Goal: Task Accomplishment & Management: Use online tool/utility

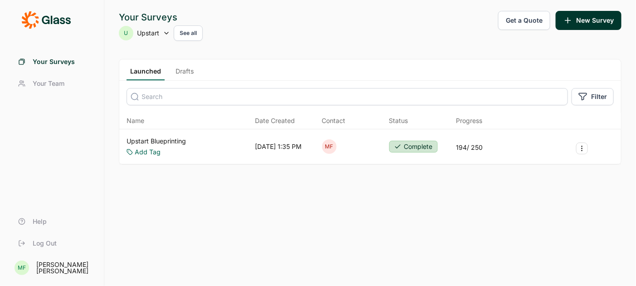
click at [164, 138] on link "Upstart Blueprinting" at bounding box center [156, 141] width 59 height 9
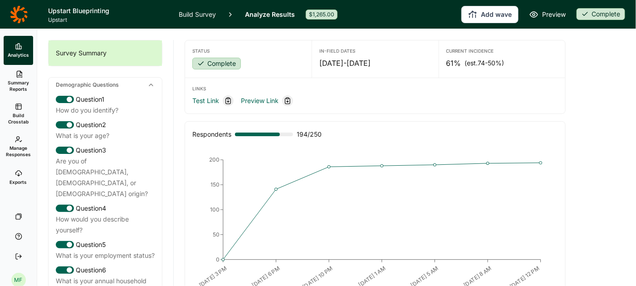
click at [195, 15] on link "Build Survey" at bounding box center [197, 14] width 37 height 29
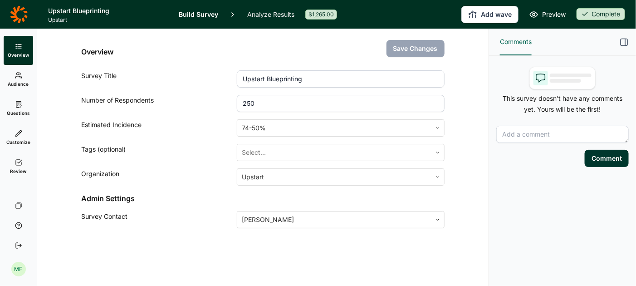
click at [19, 79] on link "Audience" at bounding box center [18, 79] width 29 height 29
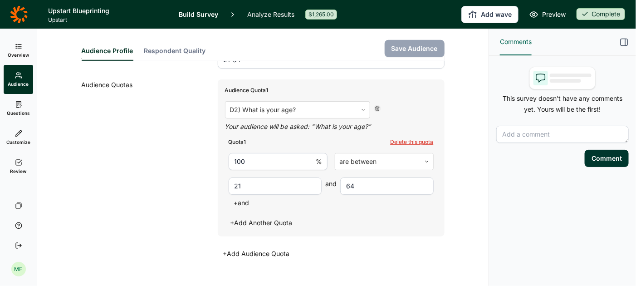
scroll to position [245, 0]
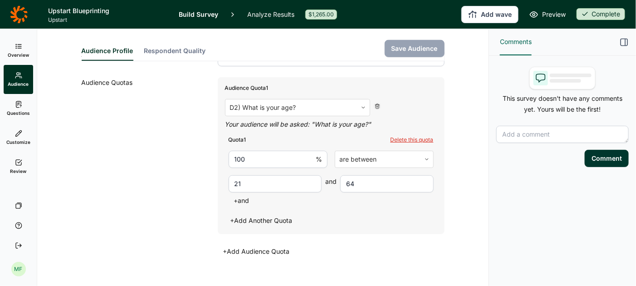
click at [19, 112] on span "Questions" at bounding box center [18, 113] width 23 height 6
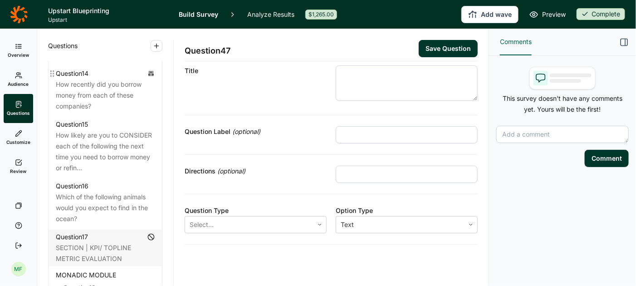
scroll to position [1192, 0]
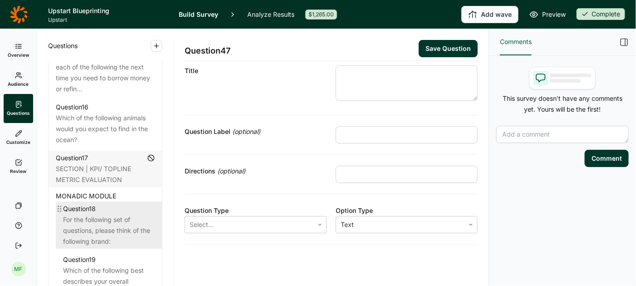
click at [107, 214] on div "For the following set of questions, please think of the following brand:" at bounding box center [109, 230] width 92 height 33
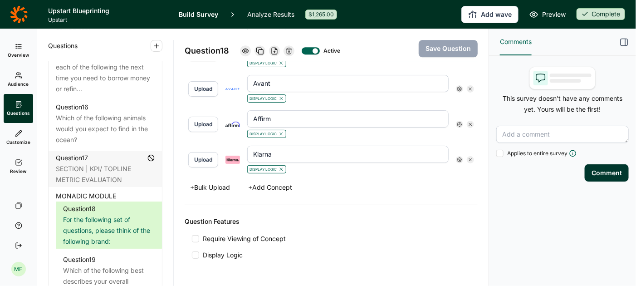
scroll to position [1067, 0]
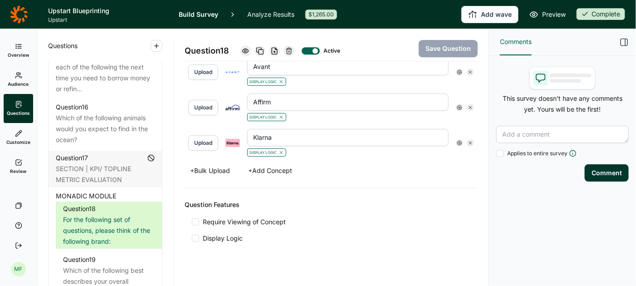
click at [195, 234] on div at bounding box center [195, 237] width 7 height 7
click at [192, 238] on input "Display Logic" at bounding box center [192, 238] width 0 height 0
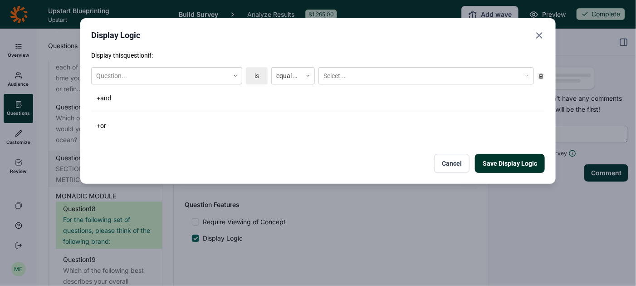
click at [541, 34] on use "Close" at bounding box center [539, 35] width 5 height 5
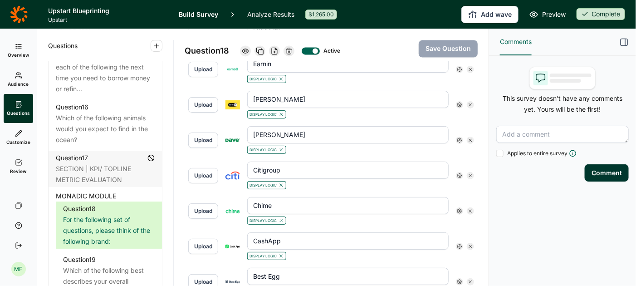
scroll to position [746, 0]
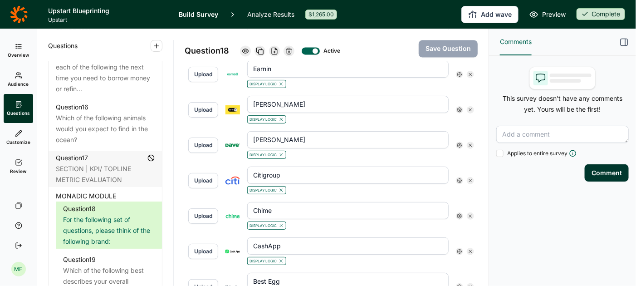
click at [459, 143] on use at bounding box center [459, 145] width 5 height 5
click at [522, 157] on icon at bounding box center [523, 154] width 5 height 5
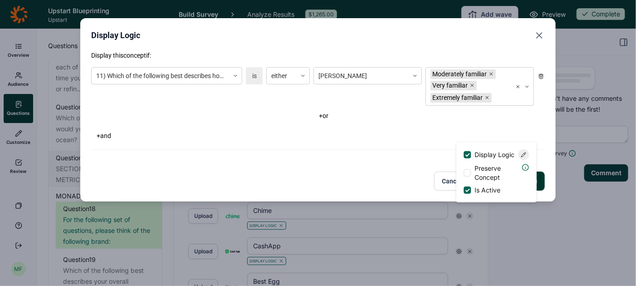
click at [349, 176] on div "Save Display Logic Cancel" at bounding box center [318, 180] width 454 height 19
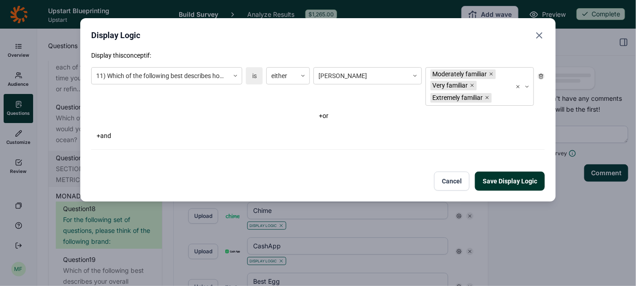
click at [105, 136] on button "+ and" at bounding box center [103, 135] width 25 height 13
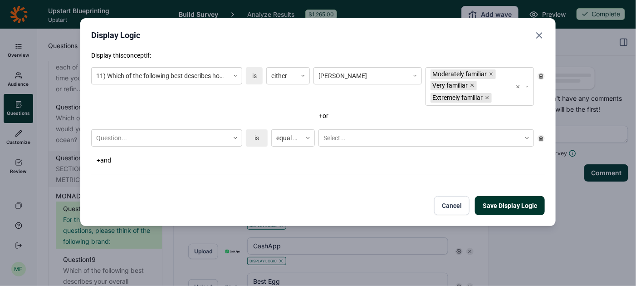
click at [456, 203] on button "Cancel" at bounding box center [451, 205] width 35 height 19
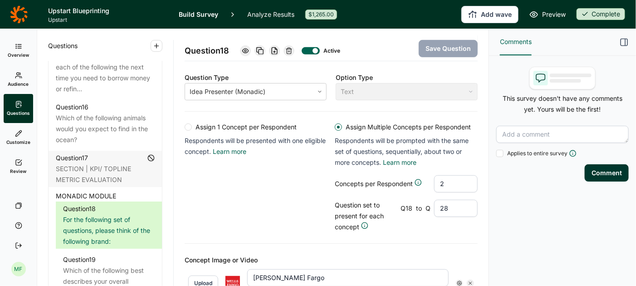
scroll to position [148, 0]
click at [396, 161] on link "Learn more" at bounding box center [400, 163] width 34 height 8
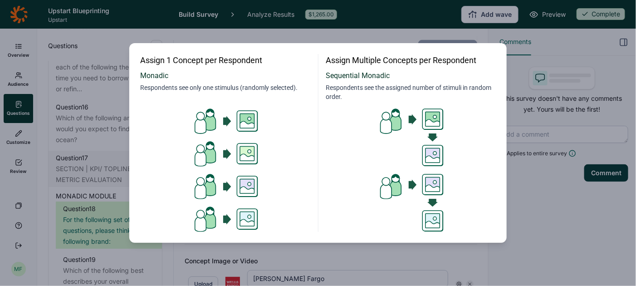
click at [548, 230] on div "Assign 1 Concept per Respondent Monadic Respondents see only one stimulus (rand…" at bounding box center [318, 143] width 636 height 286
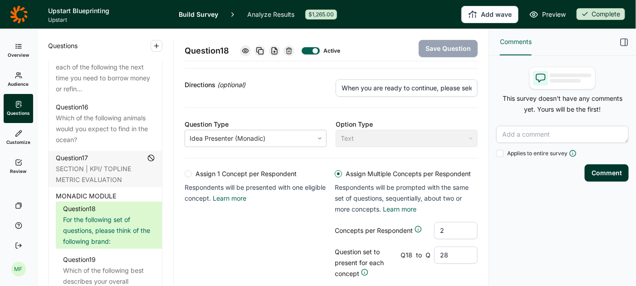
scroll to position [100, 0]
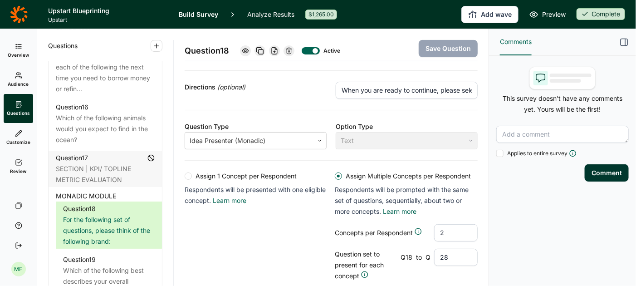
click at [623, 40] on icon "button" at bounding box center [624, 42] width 9 height 9
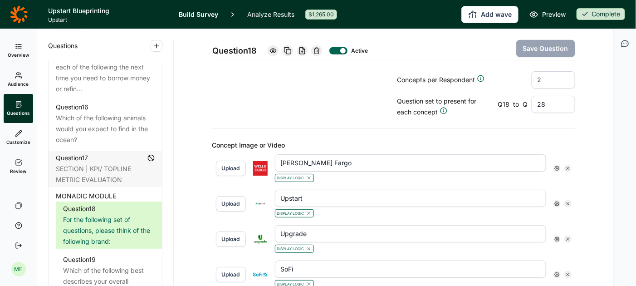
scroll to position [260, 0]
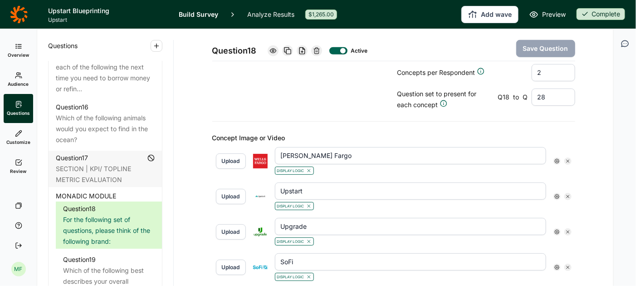
click at [556, 159] on use at bounding box center [557, 161] width 5 height 5
click at [557, 158] on icon at bounding box center [556, 160] width 5 height 5
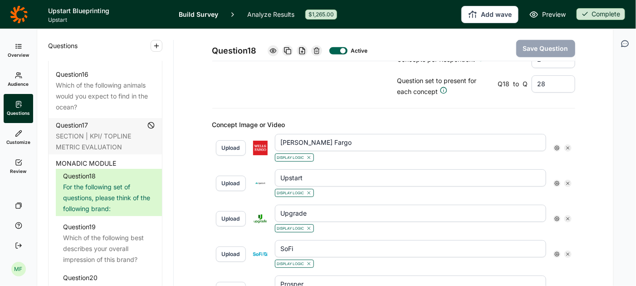
scroll to position [291, 0]
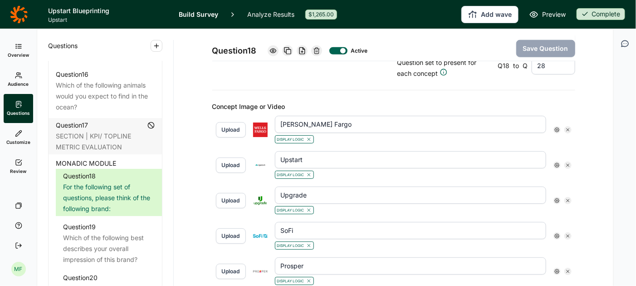
click at [556, 127] on icon at bounding box center [556, 129] width 5 height 5
